Goal: Find contact information: Obtain details needed to contact an individual or organization

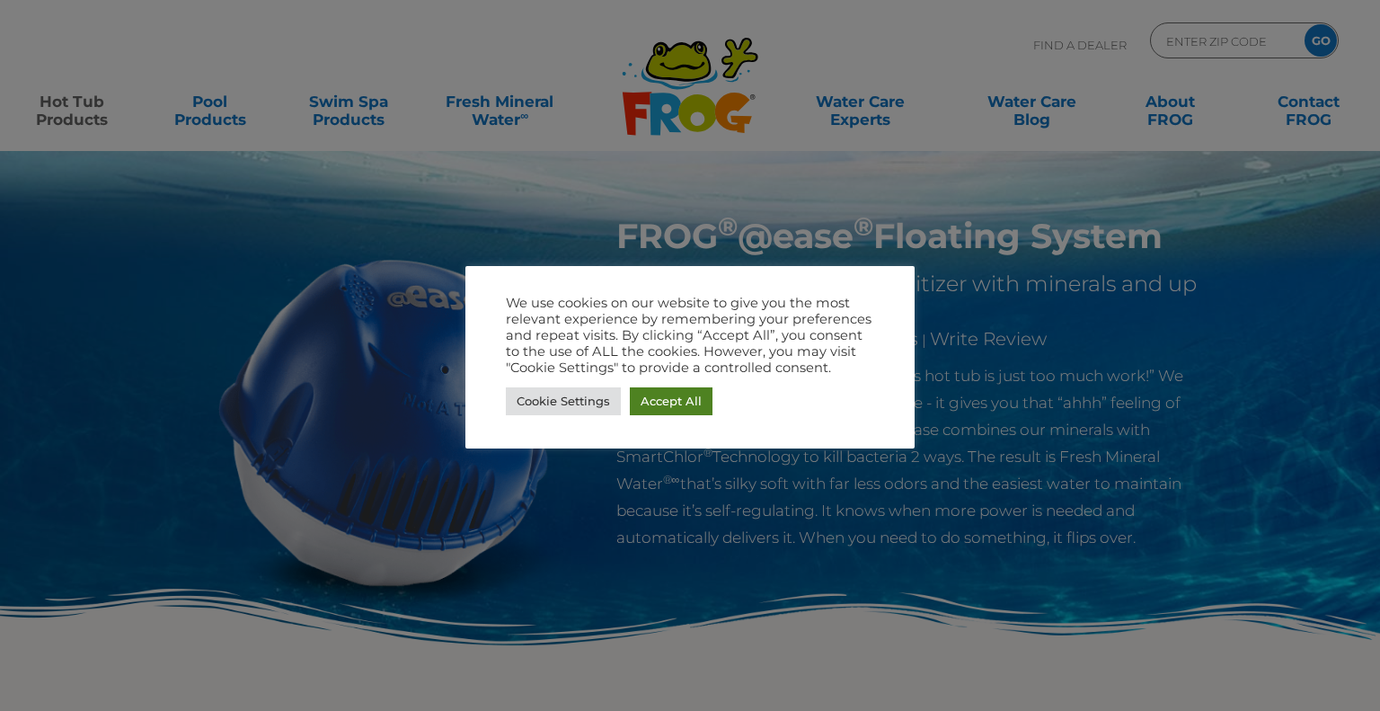
click at [647, 396] on link "Accept All" at bounding box center [671, 401] width 83 height 28
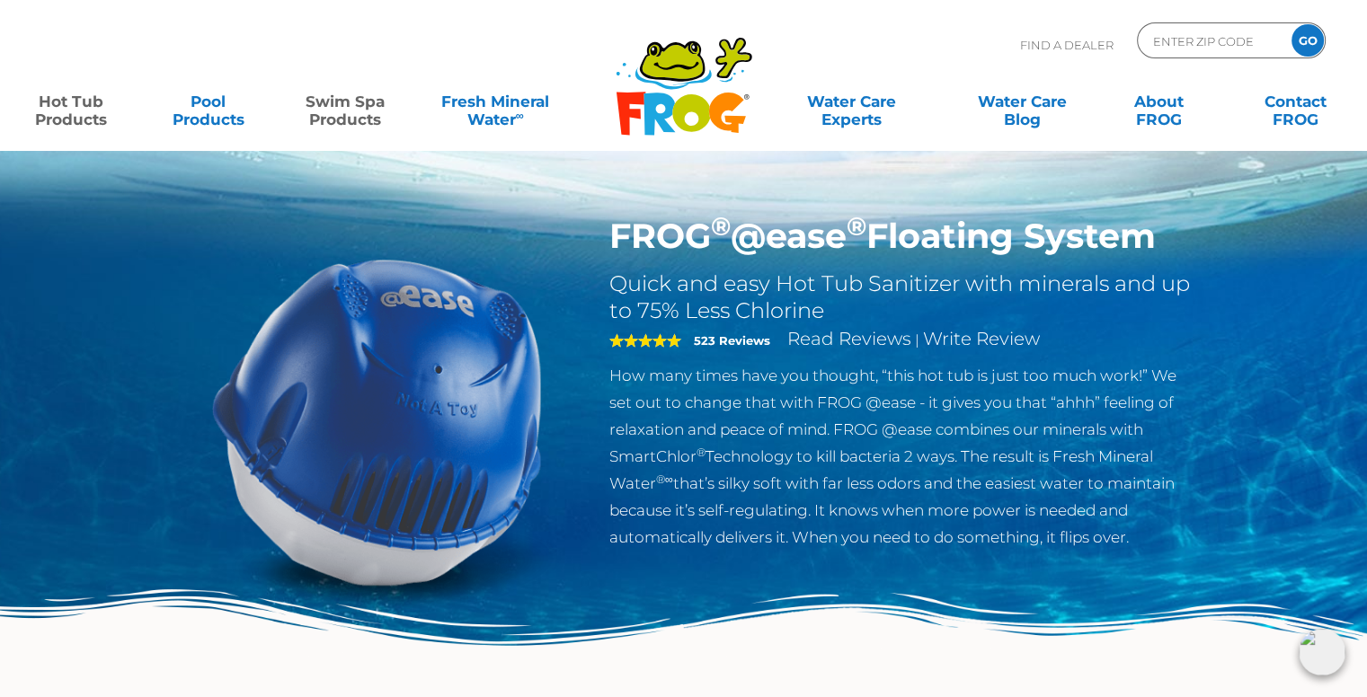
click at [317, 119] on link "Swim Spa Products" at bounding box center [345, 102] width 106 height 36
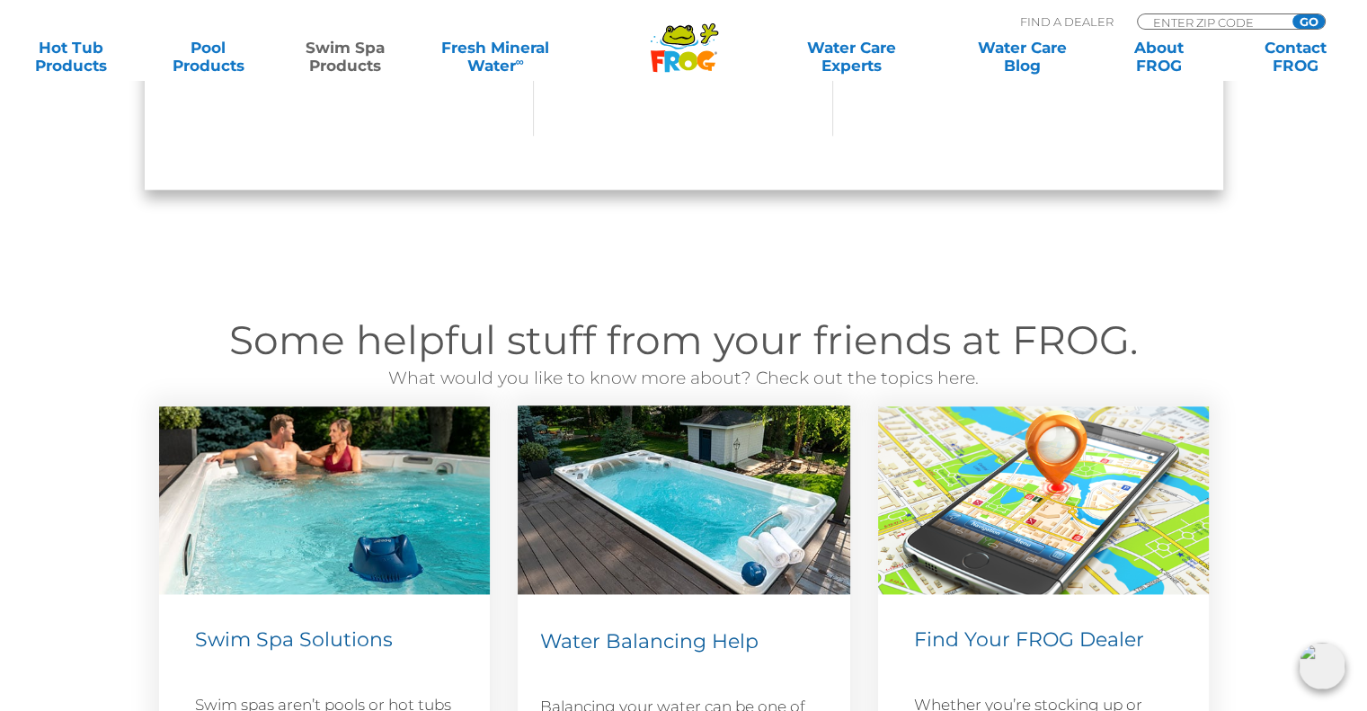
scroll to position [2066, 0]
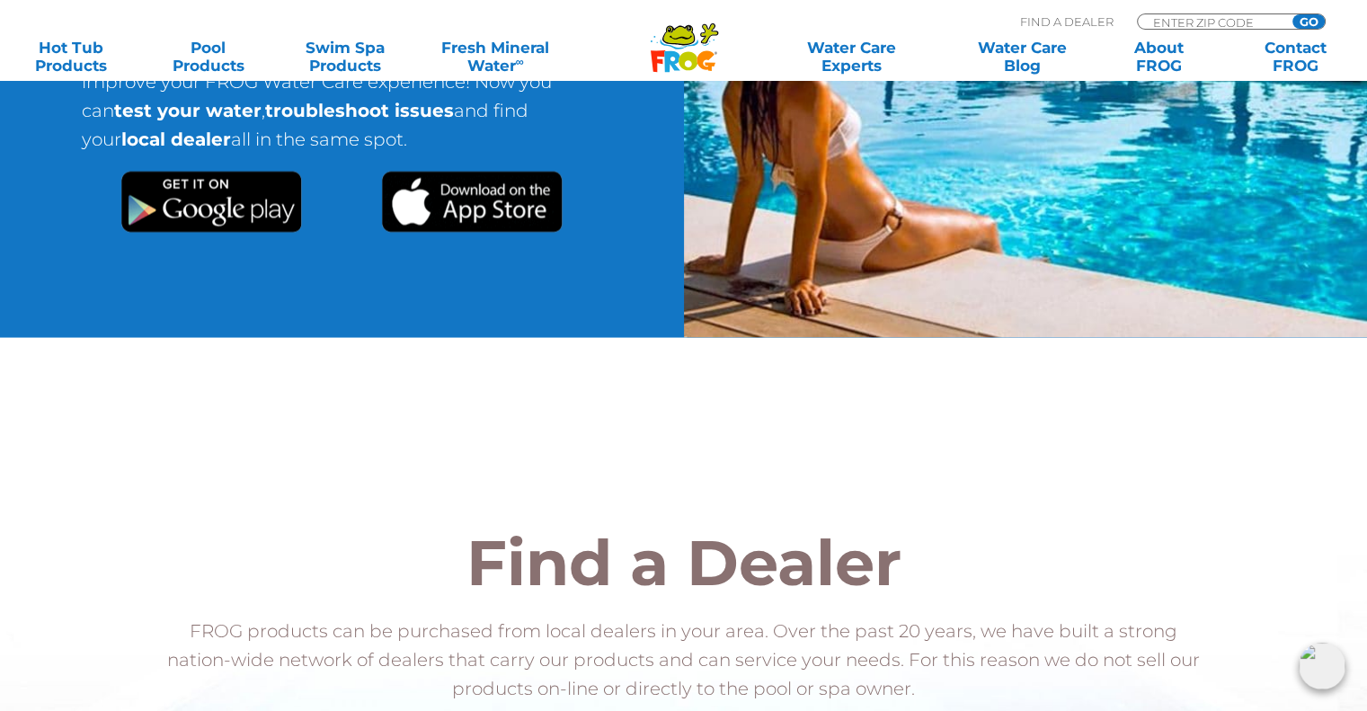
scroll to position [3234, 0]
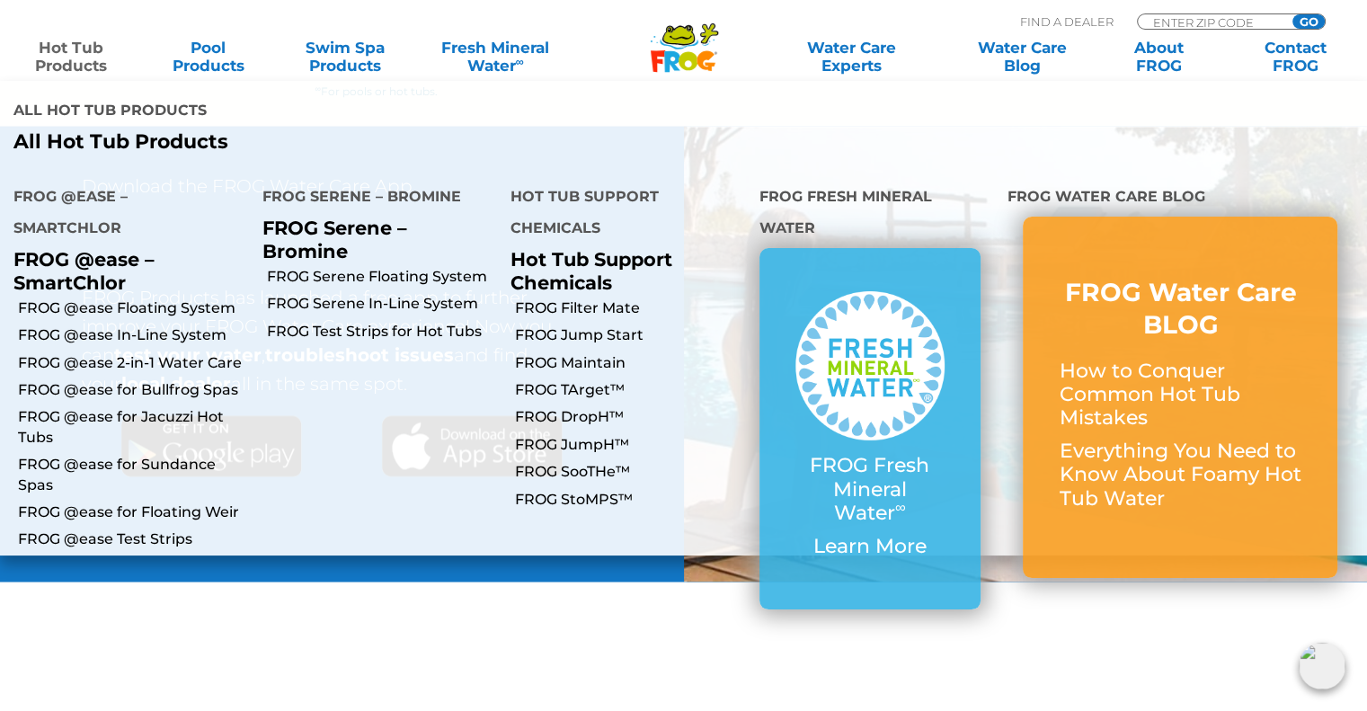
click at [83, 53] on link "Hot Tub Products" at bounding box center [71, 57] width 106 height 36
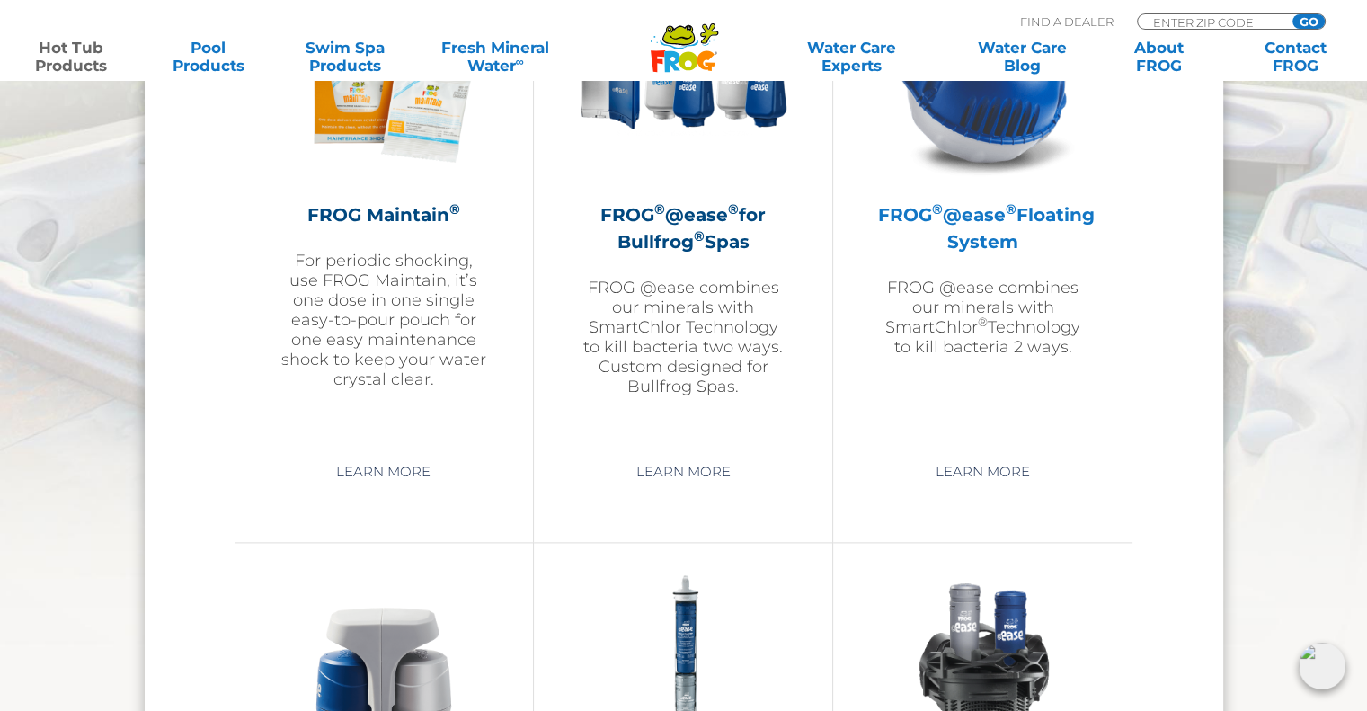
scroll to position [1977, 0]
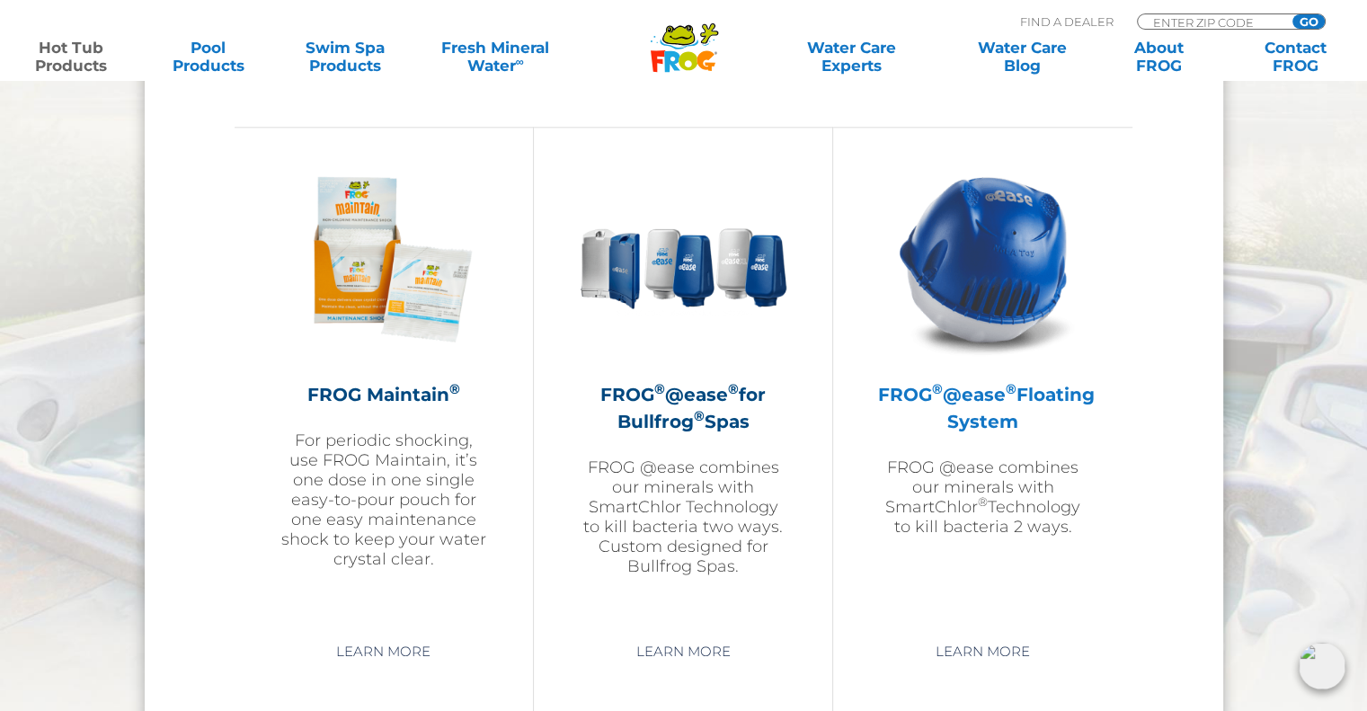
click at [985, 286] on img at bounding box center [983, 259] width 208 height 208
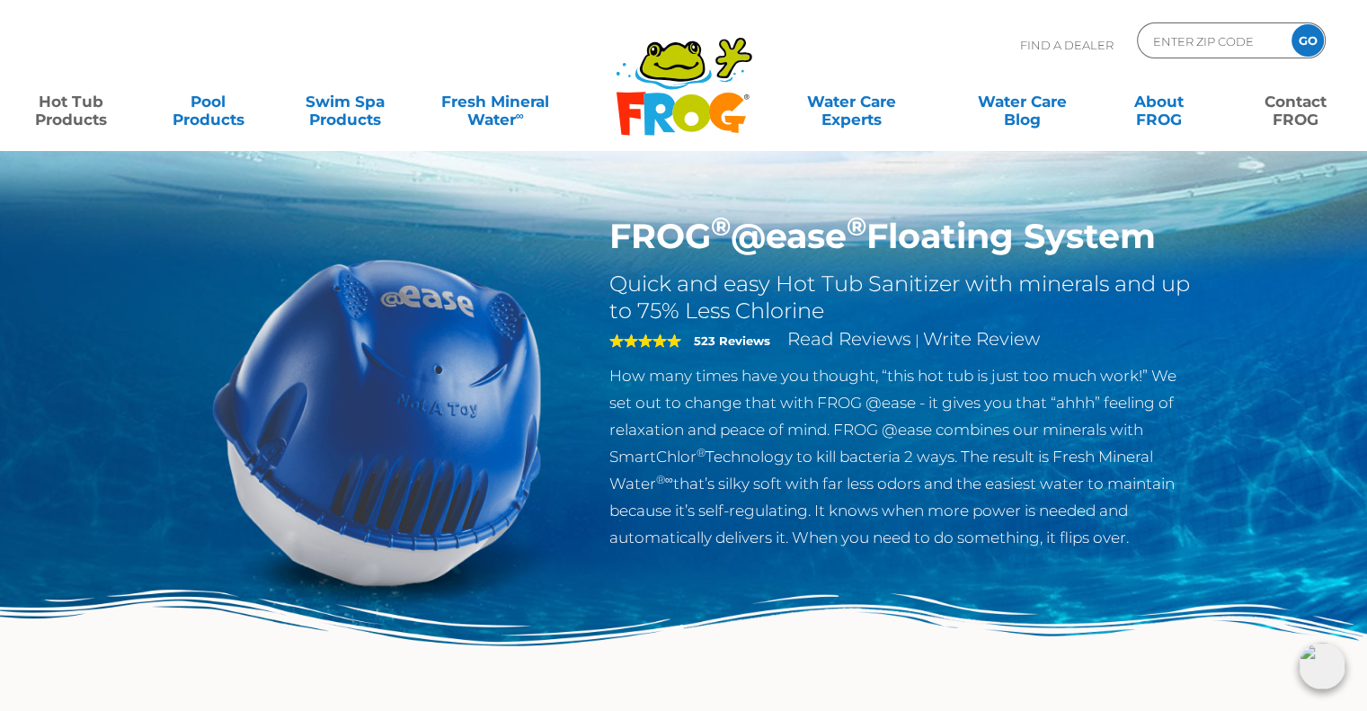
click at [1280, 114] on link "Contact FROG" at bounding box center [1296, 102] width 106 height 36
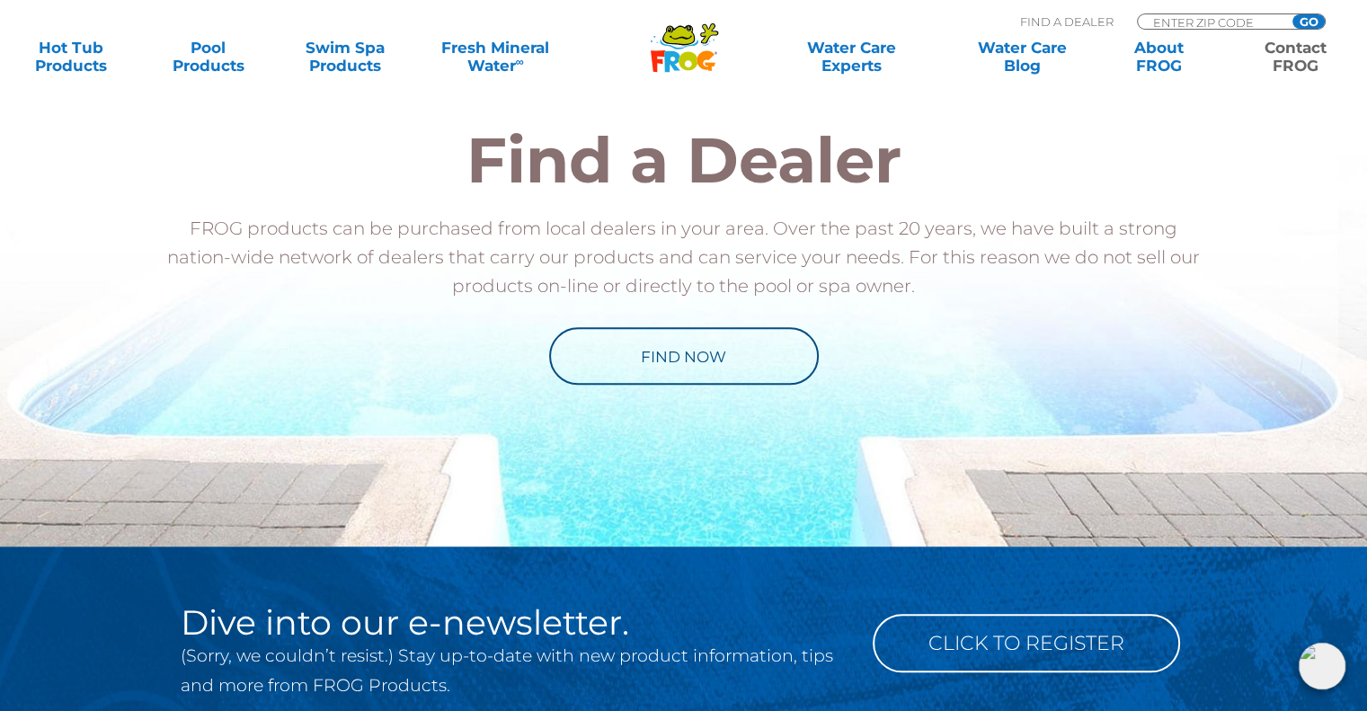
scroll to position [1977, 0]
